Goal: Find specific page/section: Find specific page/section

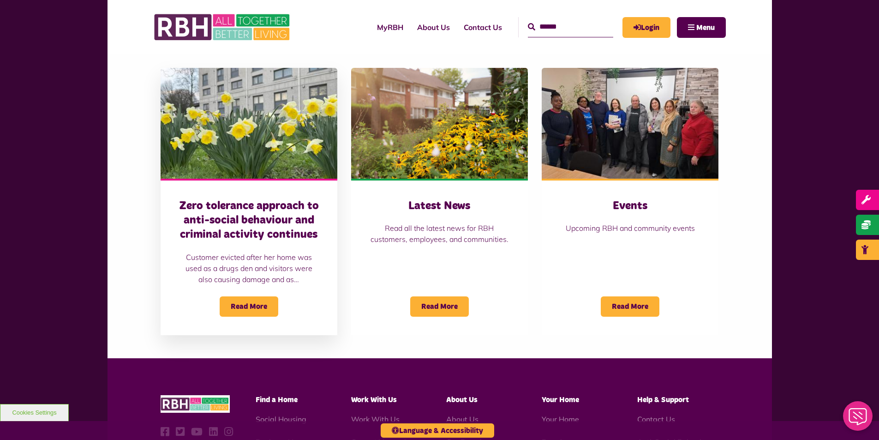
scroll to position [646, 0]
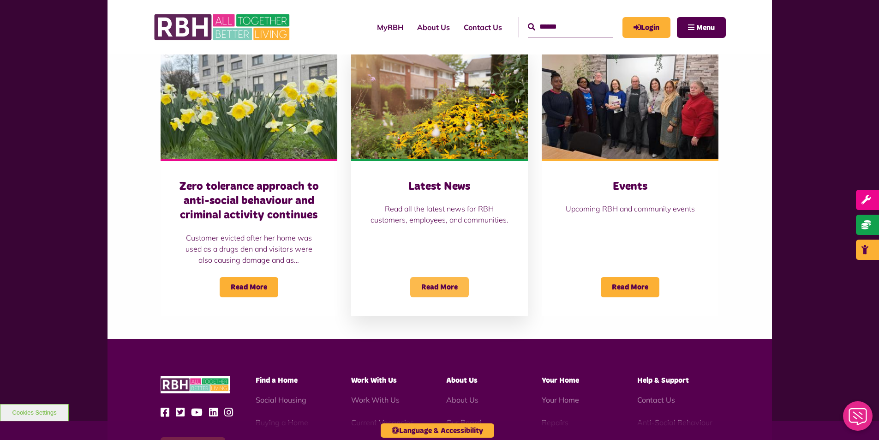
click at [449, 291] on span "Read More" at bounding box center [439, 287] width 59 height 20
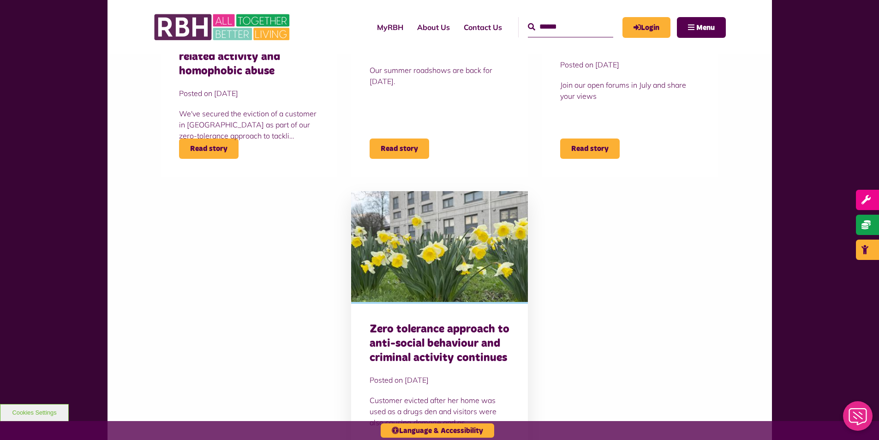
scroll to position [600, 0]
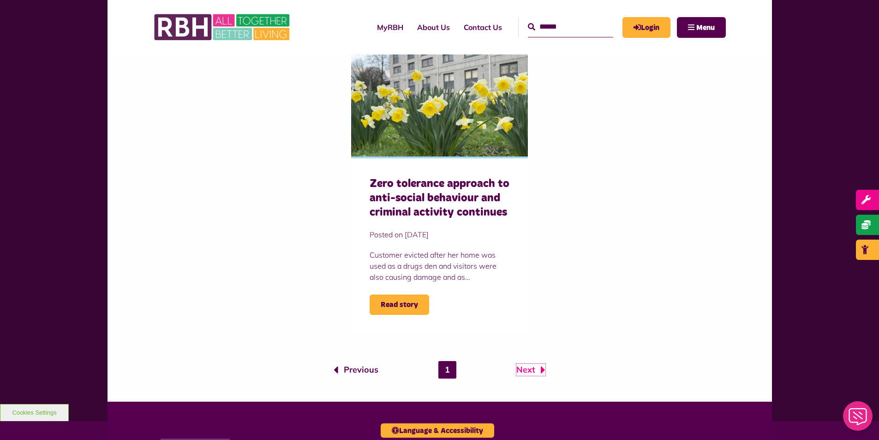
click at [530, 369] on link "Next" at bounding box center [530, 370] width 29 height 12
click at [539, 369] on link "Next" at bounding box center [530, 370] width 29 height 12
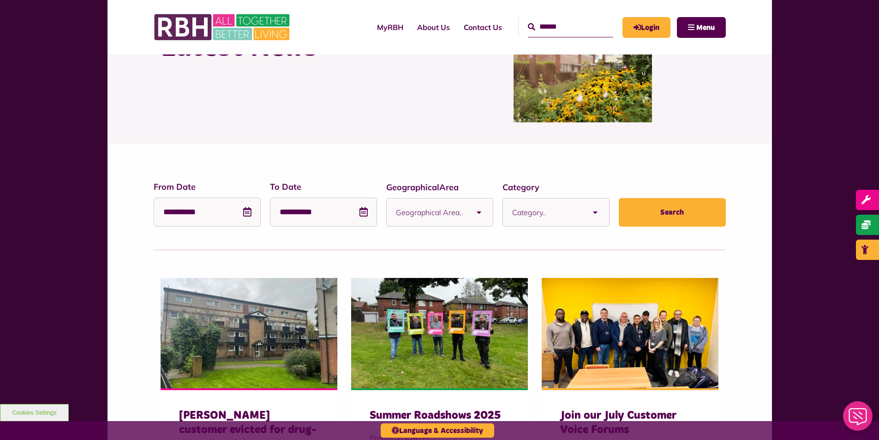
scroll to position [0, 0]
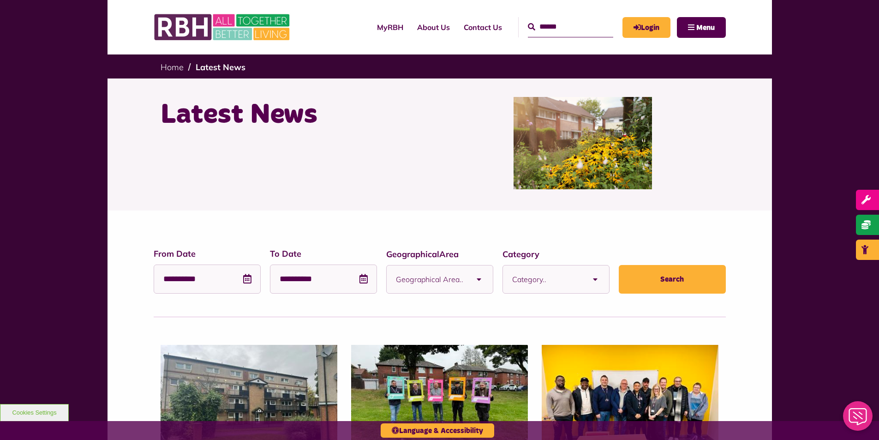
click at [577, 23] on input "Search" at bounding box center [570, 27] width 85 height 20
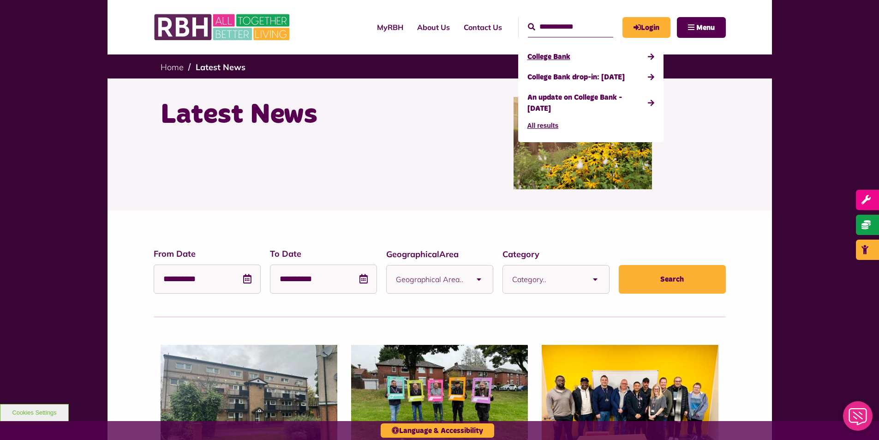
type input "**********"
click at [548, 57] on link "College Bank" at bounding box center [590, 57] width 127 height 20
